Goal: Communication & Community: Connect with others

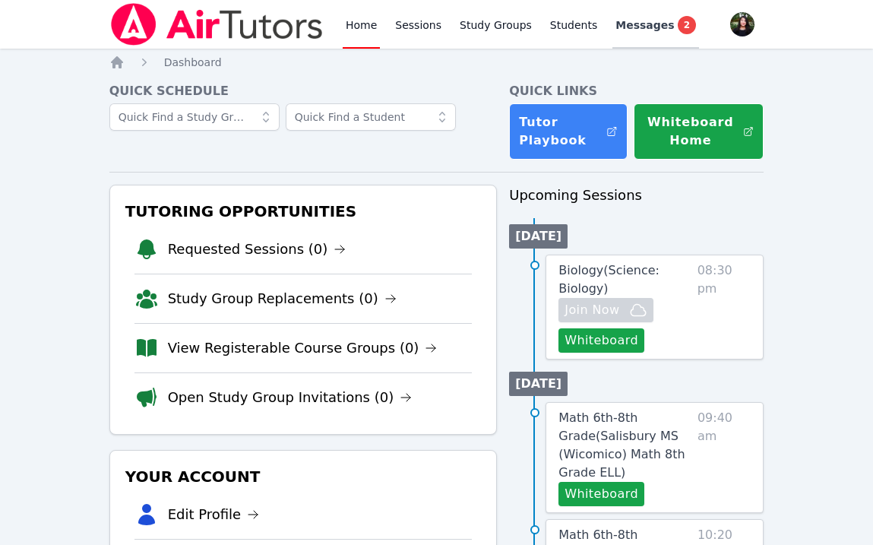
click at [631, 33] on div "Messages 2" at bounding box center [655, 25] width 81 height 18
